Goal: Information Seeking & Learning: Learn about a topic

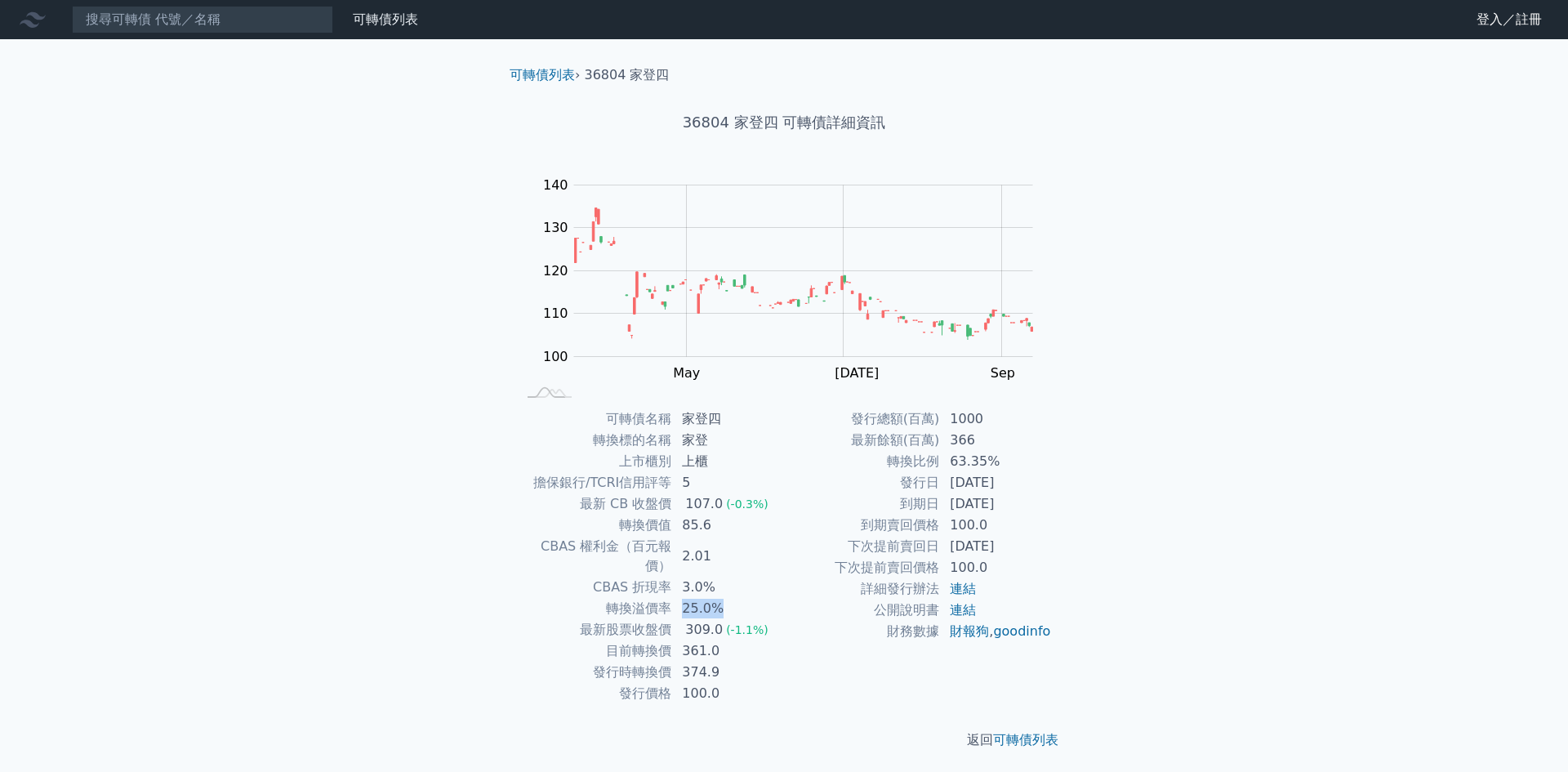
drag, startPoint x: 684, startPoint y: 584, endPoint x: 716, endPoint y: 588, distance: 32.2
click at [716, 598] on td "25.0%" at bounding box center [727, 609] width 112 height 22
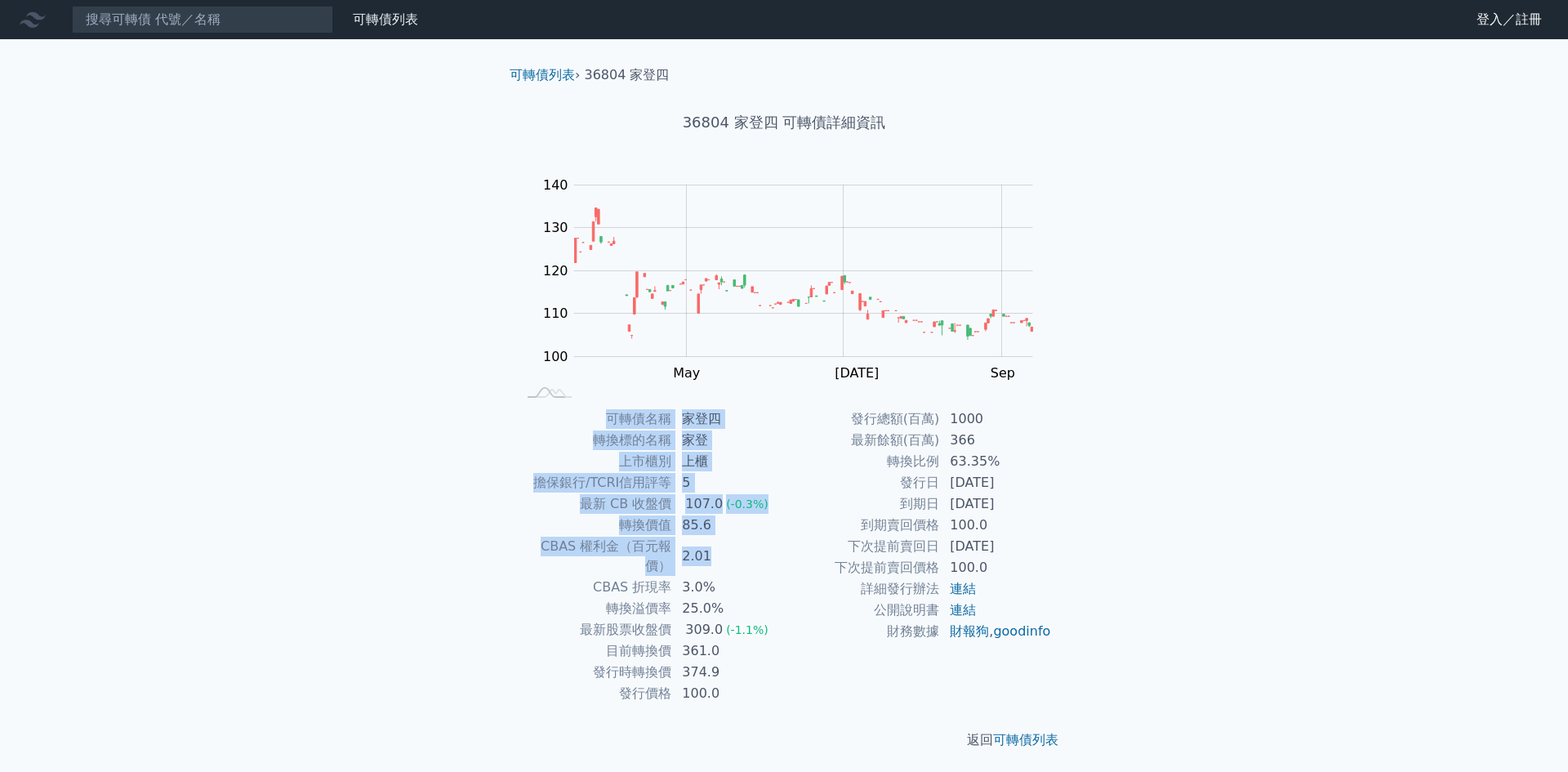
drag, startPoint x: 513, startPoint y: 550, endPoint x: 720, endPoint y: 544, distance: 207.1
click at [720, 544] on div "可轉債名稱 家登四 轉換標的名稱 家登 上市櫃別 上櫃 擔保銀行/TCRI信用評等 5 最新 CB 收盤價 107.0 (-0.3%) 轉換價值 85.6 C…" at bounding box center [784, 556] width 575 height 295
click at [720, 544] on td "2.01" at bounding box center [727, 556] width 112 height 41
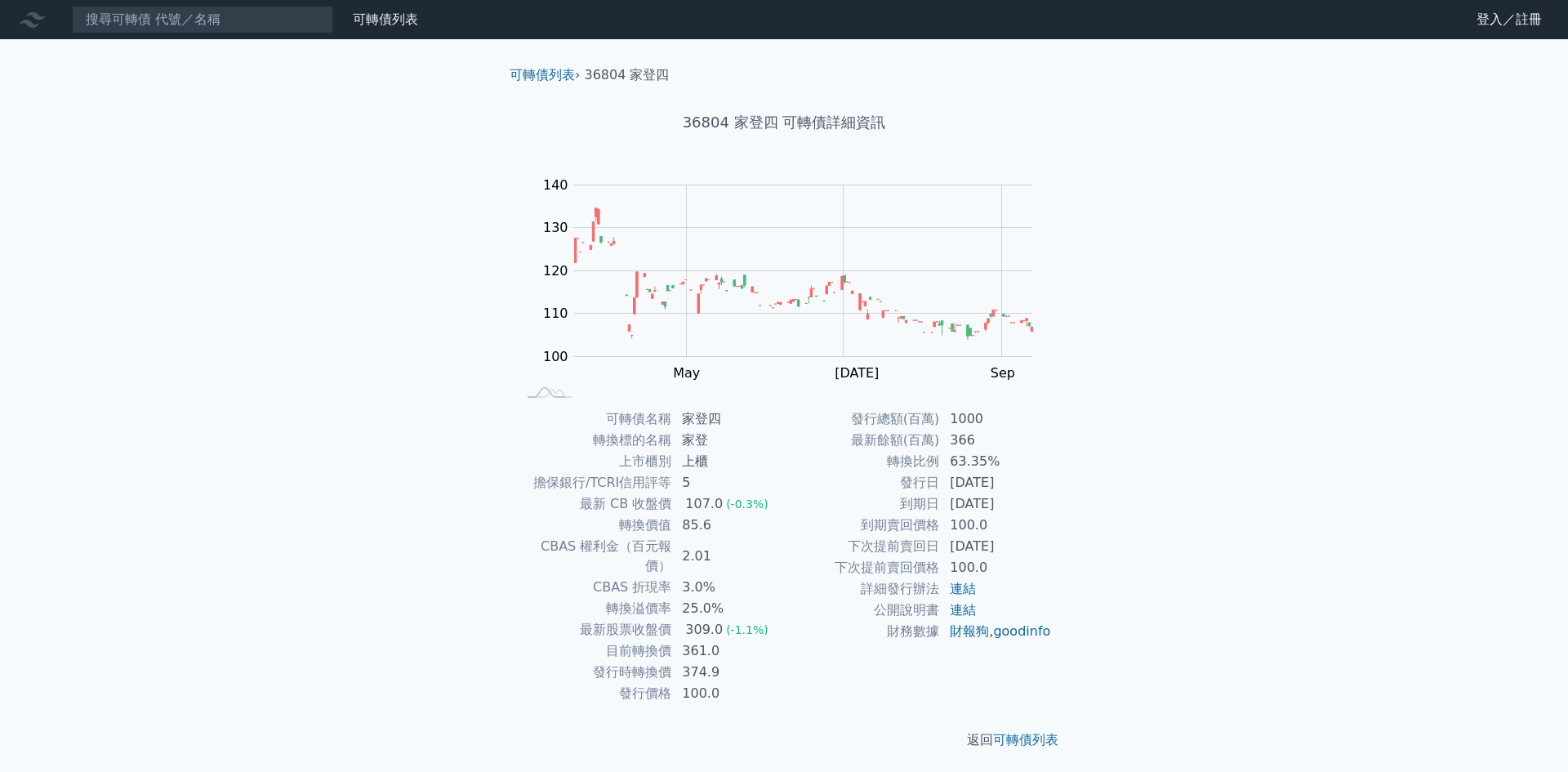
drag, startPoint x: 898, startPoint y: 499, endPoint x: 1040, endPoint y: 499, distance: 142.0
click at [1040, 499] on tr "到期日 [DATE]" at bounding box center [917, 504] width 268 height 22
click at [1040, 499] on td "[DATE]" at bounding box center [995, 504] width 112 height 22
drag, startPoint x: 943, startPoint y: 484, endPoint x: 1039, endPoint y: 490, distance: 96.2
click at [1039, 490] on td "[DATE]" at bounding box center [995, 483] width 112 height 22
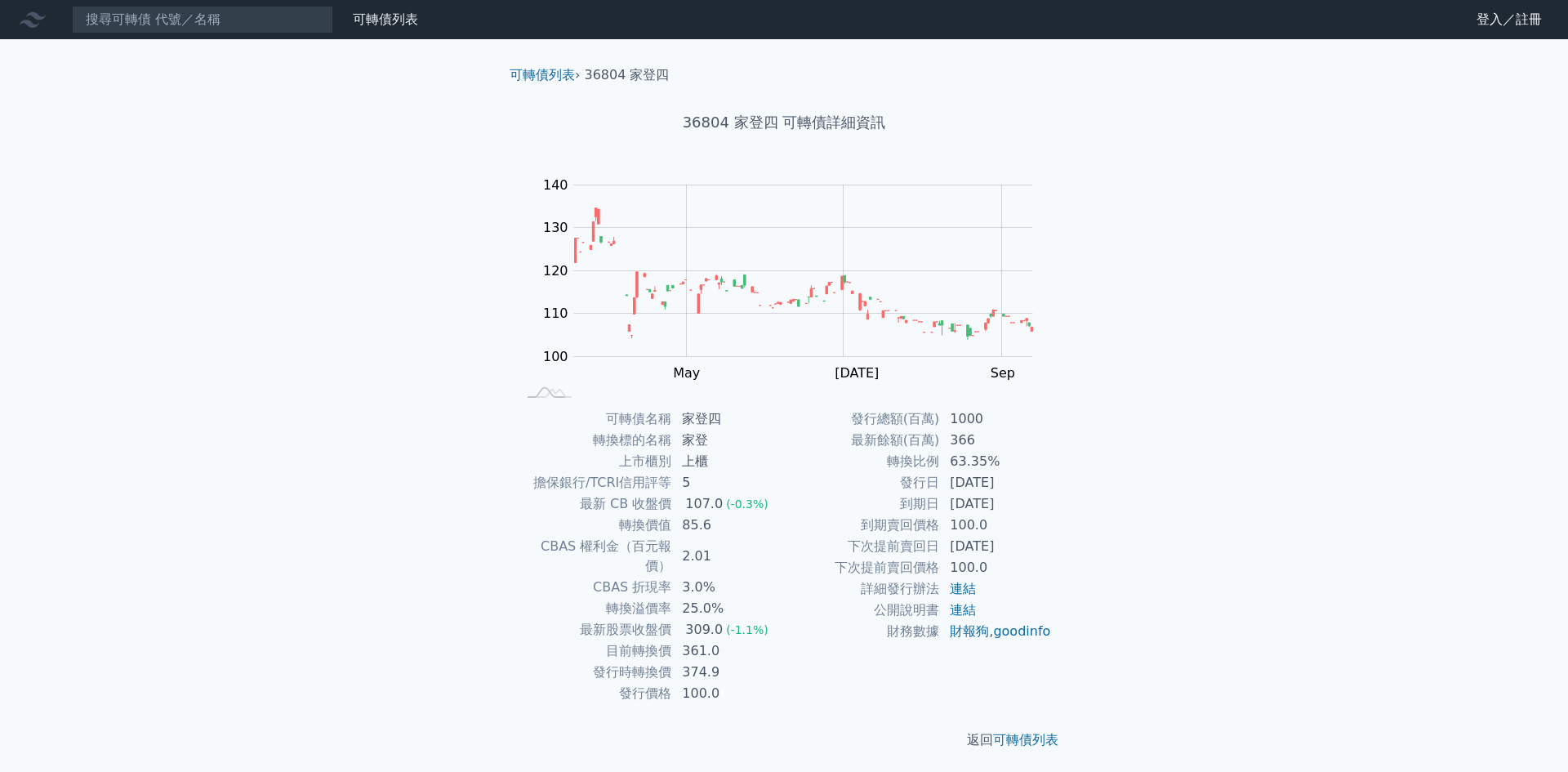
drag, startPoint x: 948, startPoint y: 498, endPoint x: 1036, endPoint y: 510, distance: 88.8
click at [1036, 510] on td "[DATE]" at bounding box center [995, 504] width 112 height 22
click at [555, 396] on icon at bounding box center [549, 392] width 44 height 9
